Goal: Information Seeking & Learning: Learn about a topic

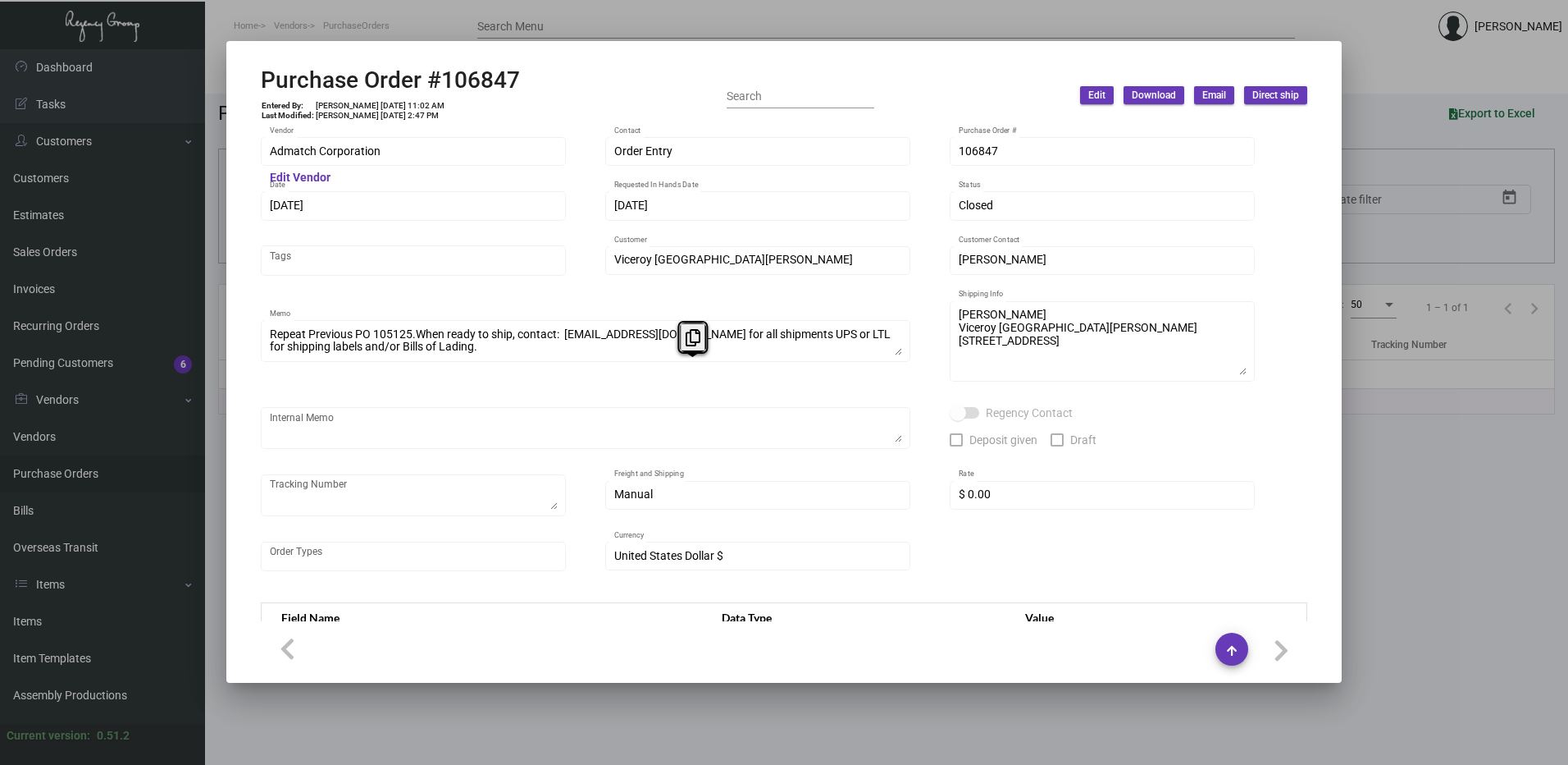
scroll to position [825, 0]
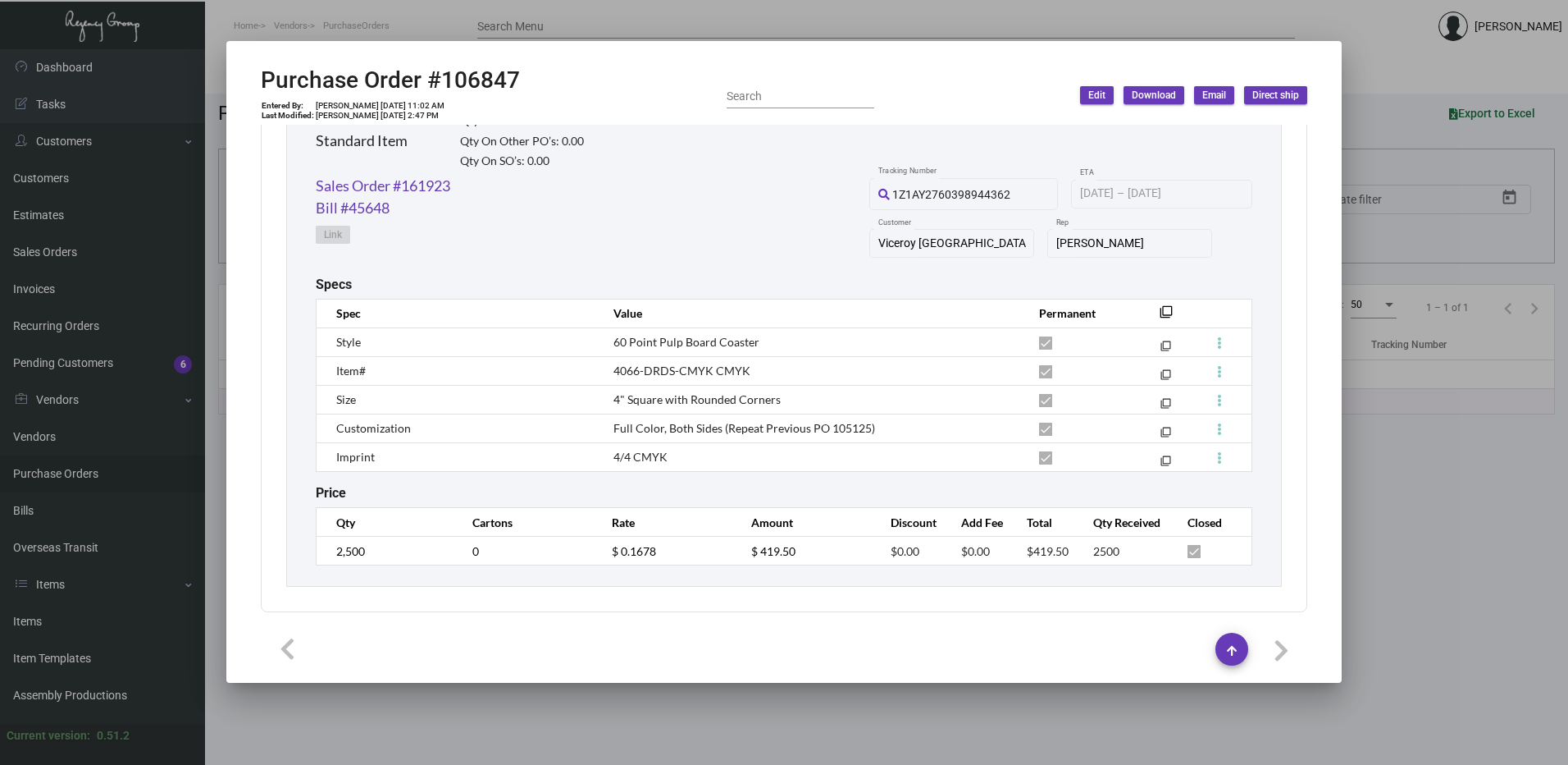
click at [84, 621] on div at bounding box center [784, 382] width 1568 height 765
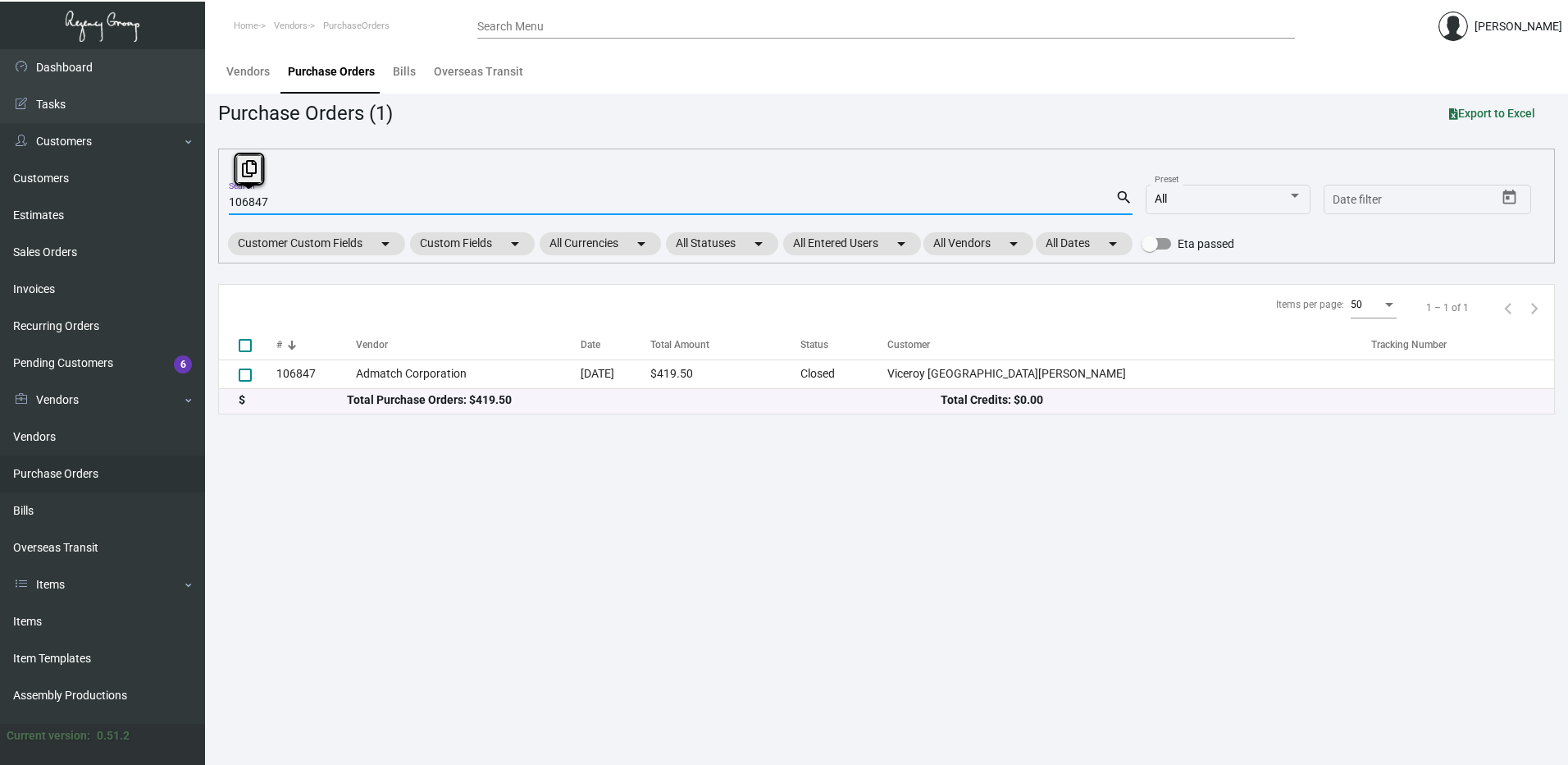
drag, startPoint x: 336, startPoint y: 202, endPoint x: -126, endPoint y: 188, distance: 462.2
click at [0, 188] on html "Home Vendors PurchaseOrders Search Menu [PERSON_NAME] Dashboard Dashboard Tasks…" at bounding box center [784, 382] width 1568 height 765
click at [30, 613] on link "Items" at bounding box center [102, 622] width 205 height 37
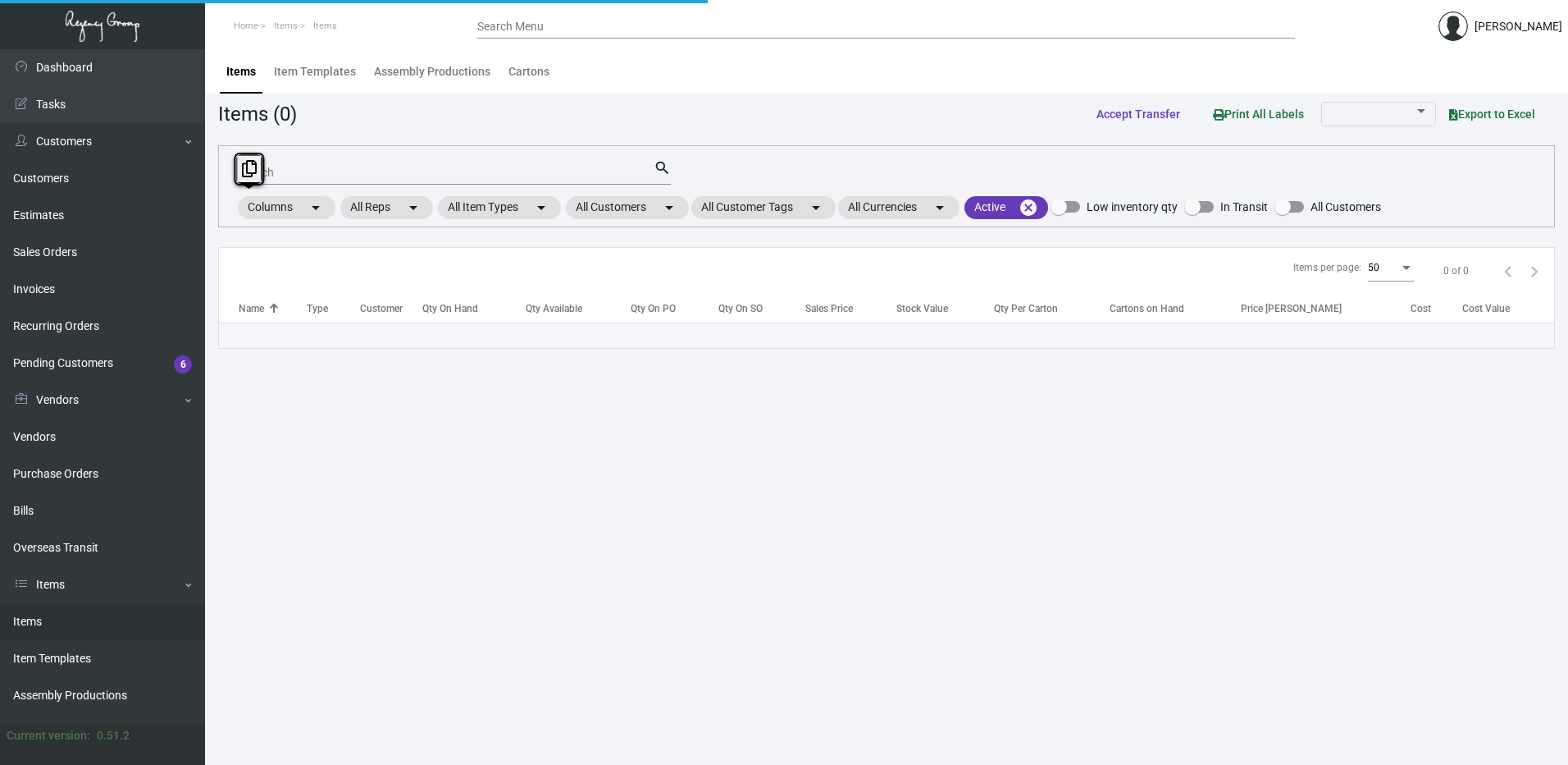
click at [337, 171] on input "Search" at bounding box center [446, 173] width 415 height 13
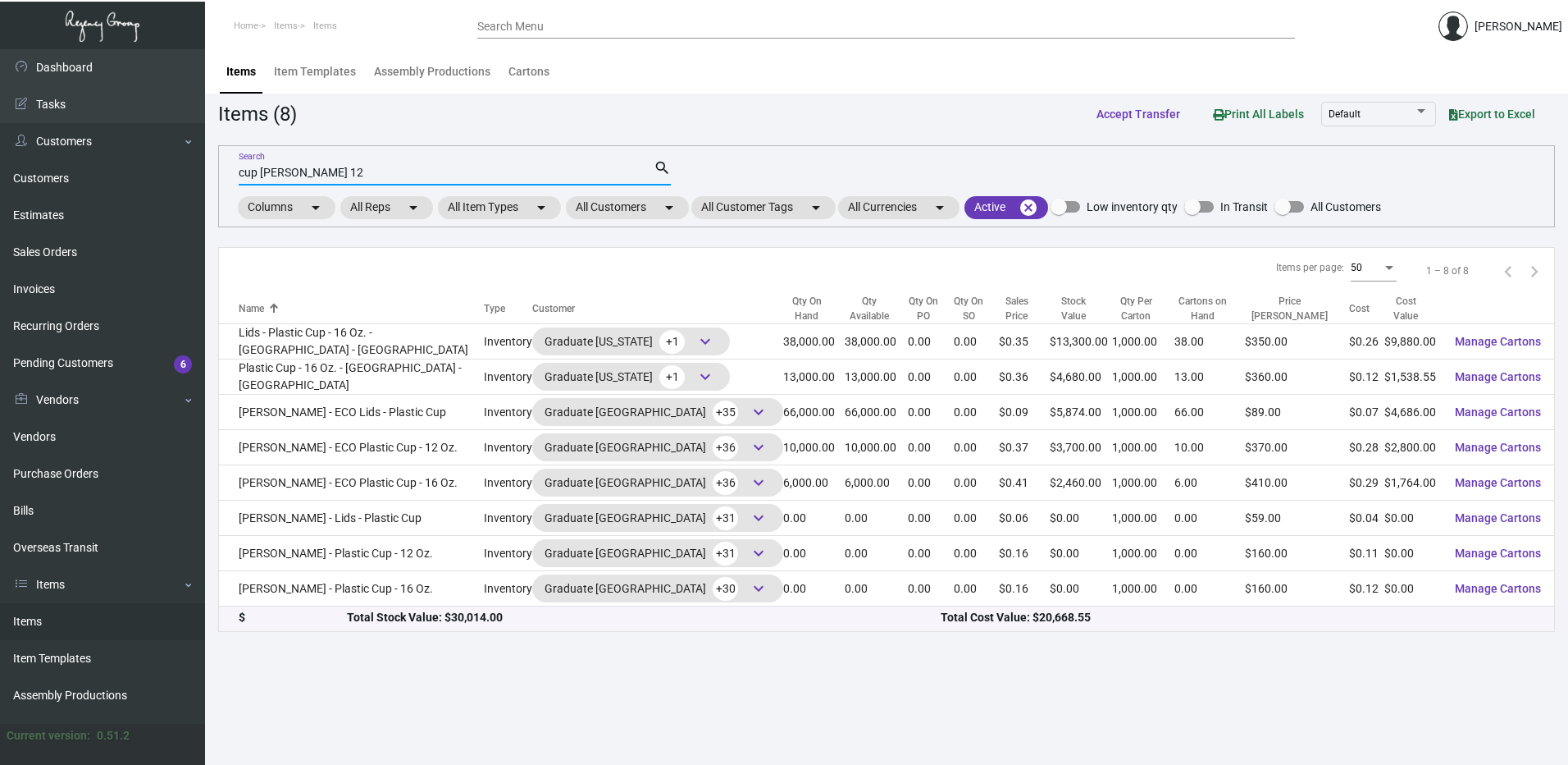
type input "cup [PERSON_NAME] 12"
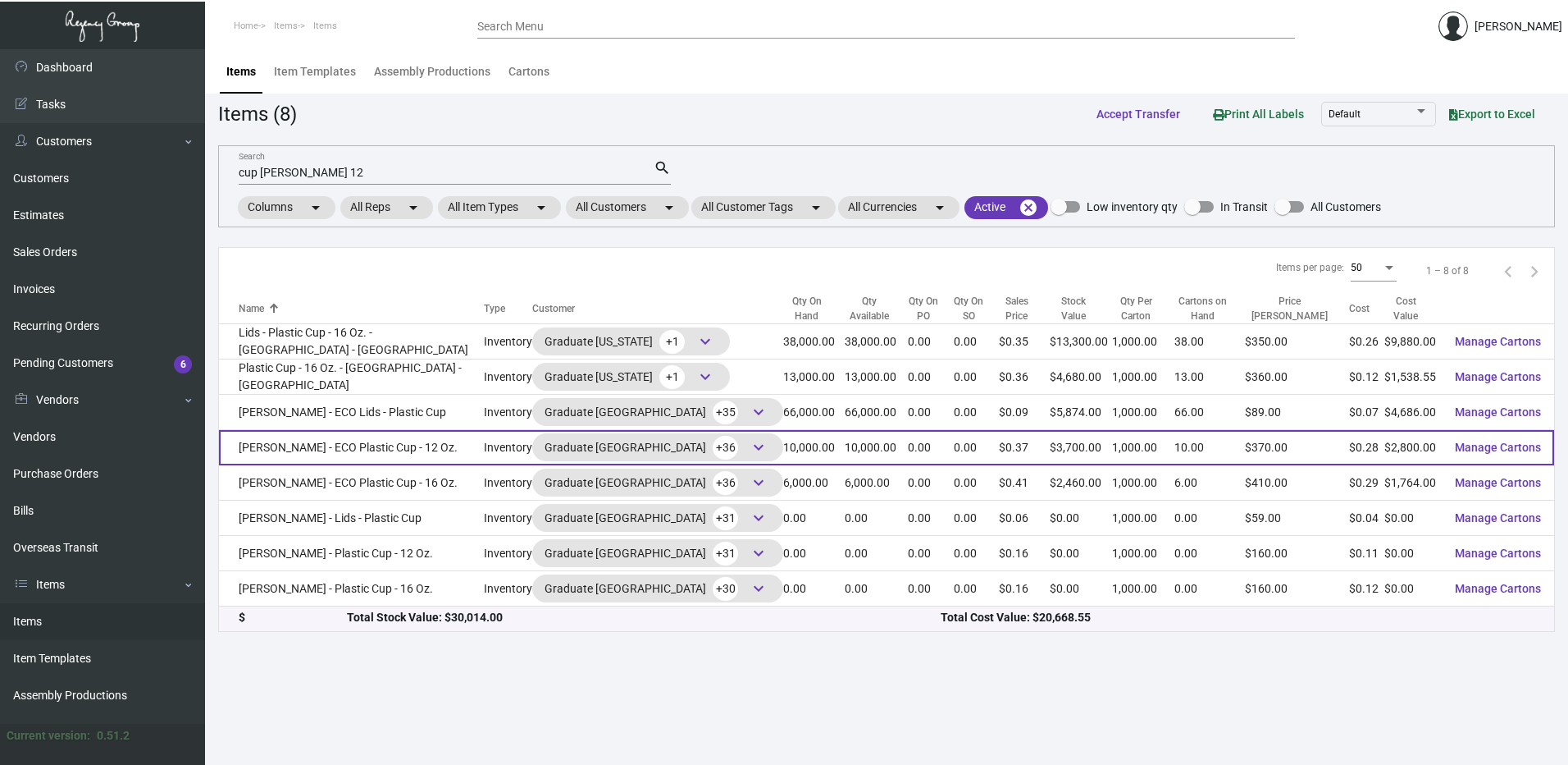
click at [446, 439] on td "[PERSON_NAME] - ECO Plastic Cup - 12 Oz." at bounding box center [351, 447] width 265 height 35
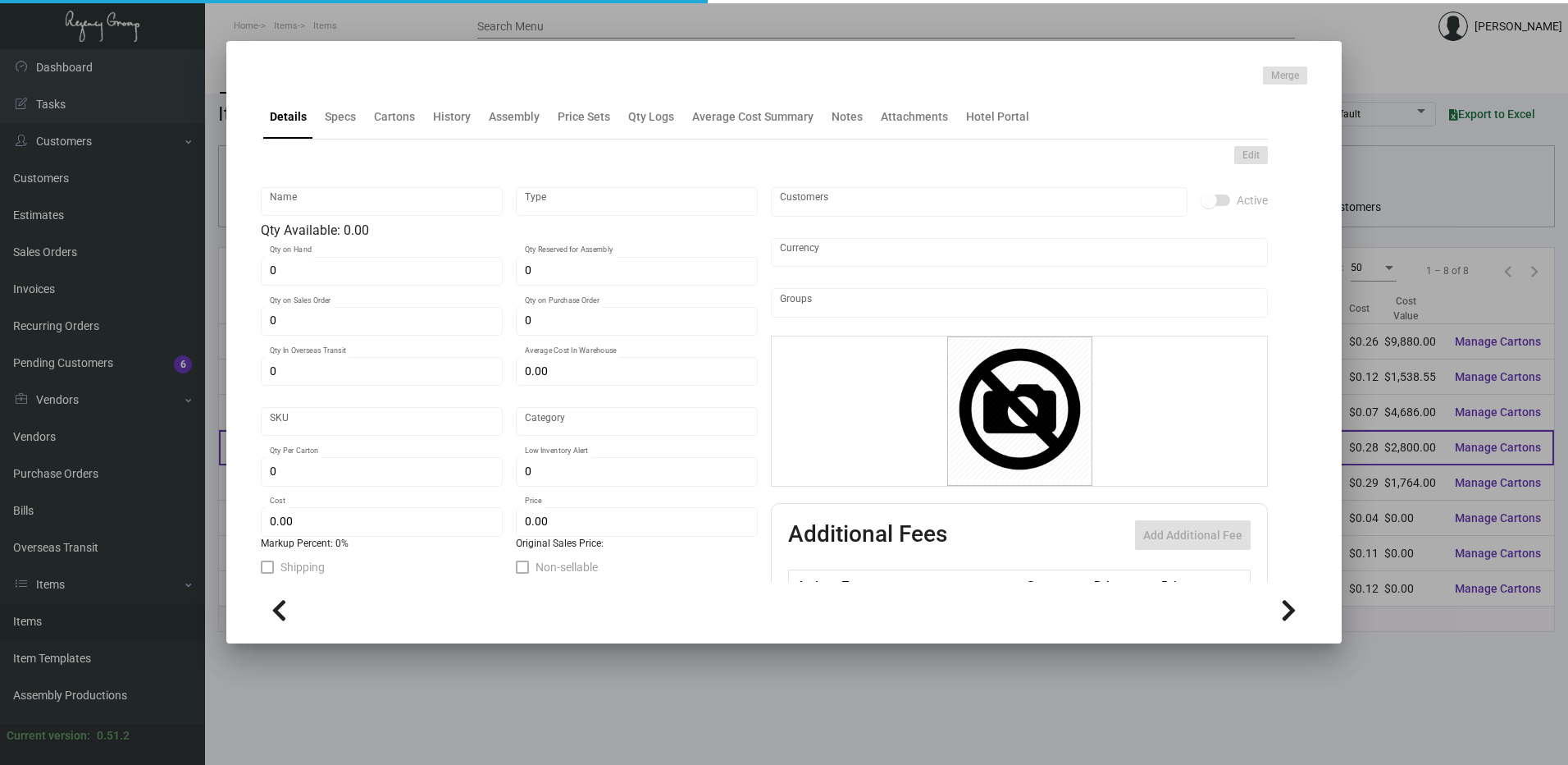
type input "[PERSON_NAME] - ECO Plastic Cup - 12 Oz."
type input "Inventory"
type input "10,000"
type input "$ 0.14"
type input "Overseas"
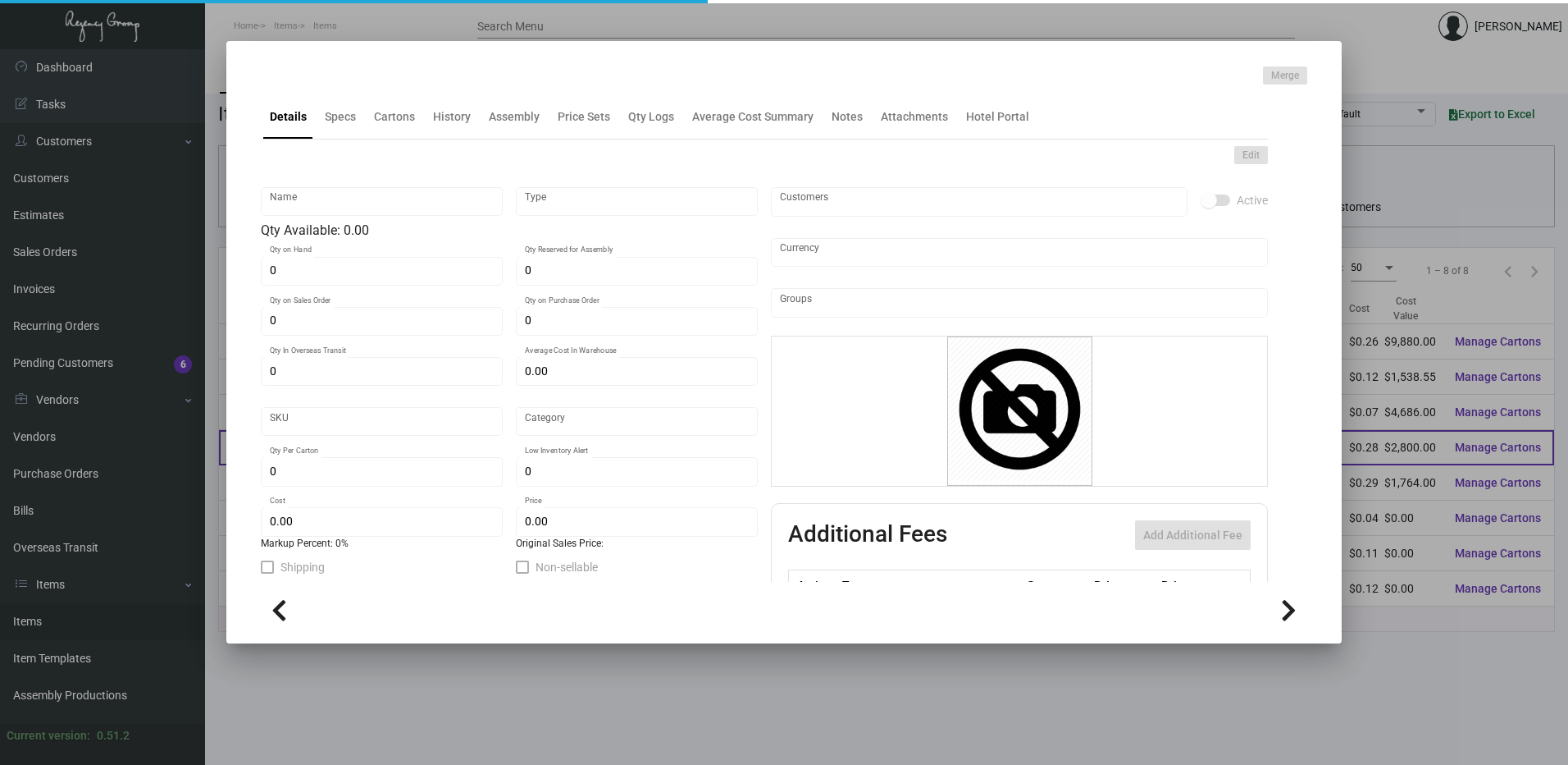
type input "1,000"
type input "$ 0.28"
type input "$ 0.37"
checkbox input "true"
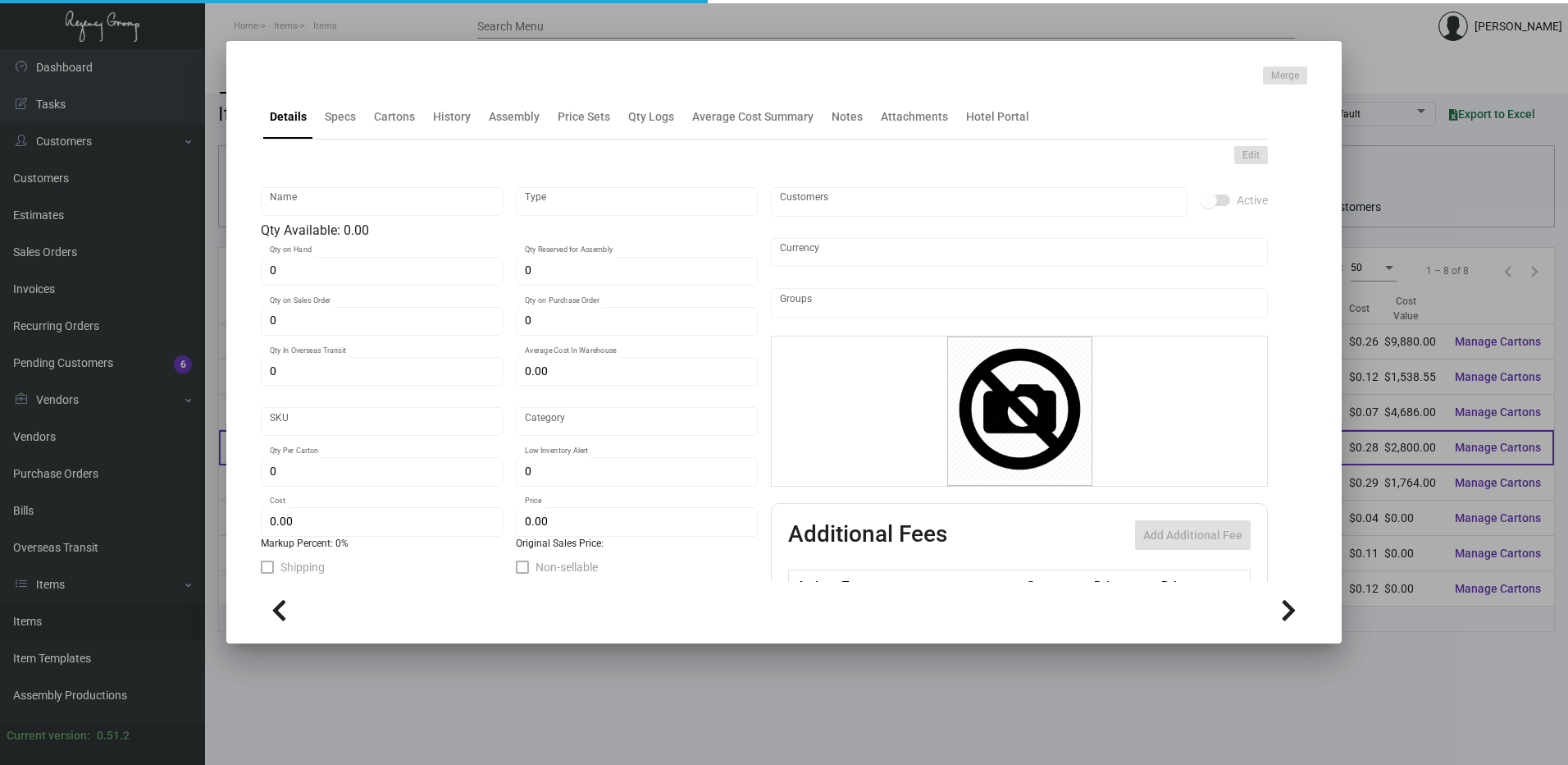
type input "United States Dollar $"
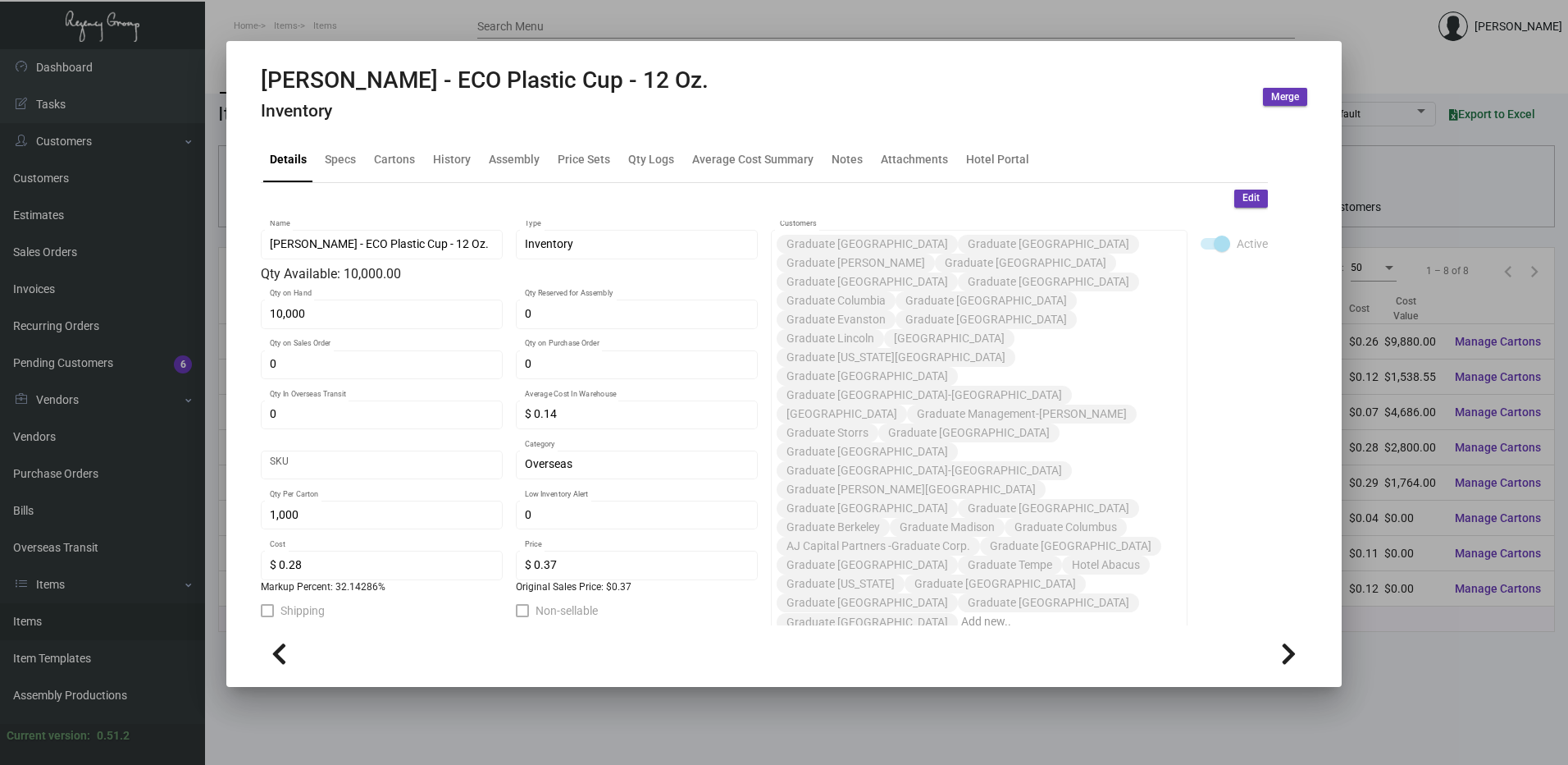
click at [605, 726] on div at bounding box center [784, 382] width 1568 height 765
